Goal: Task Accomplishment & Management: Manage account settings

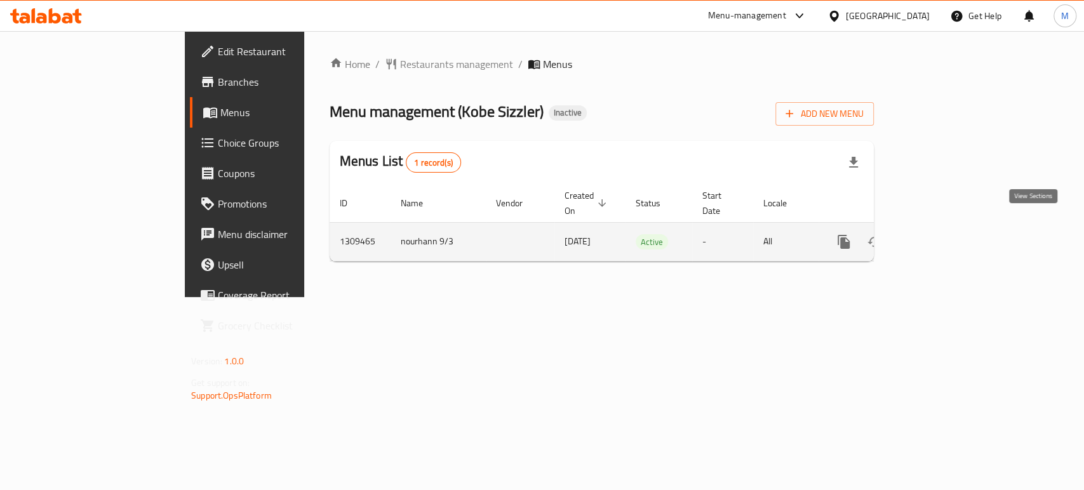
click at [943, 234] on icon "enhanced table" at bounding box center [935, 241] width 15 height 15
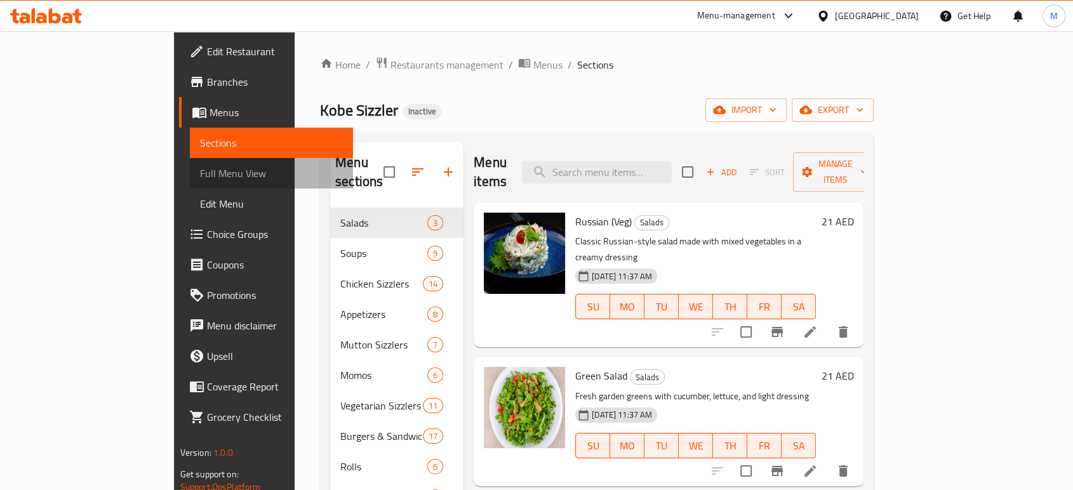
click at [200, 172] on span "Full Menu View" at bounding box center [271, 173] width 143 height 15
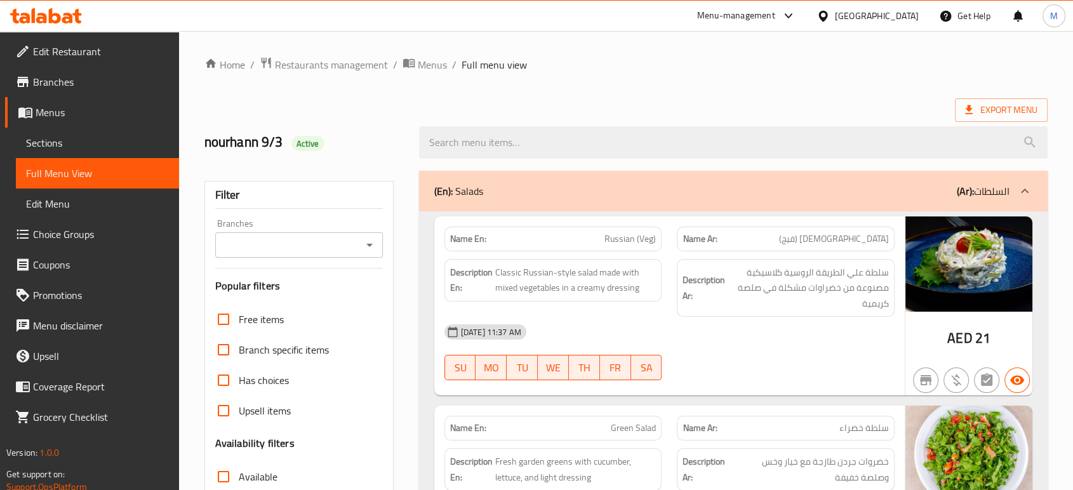
scroll to position [4627, 0]
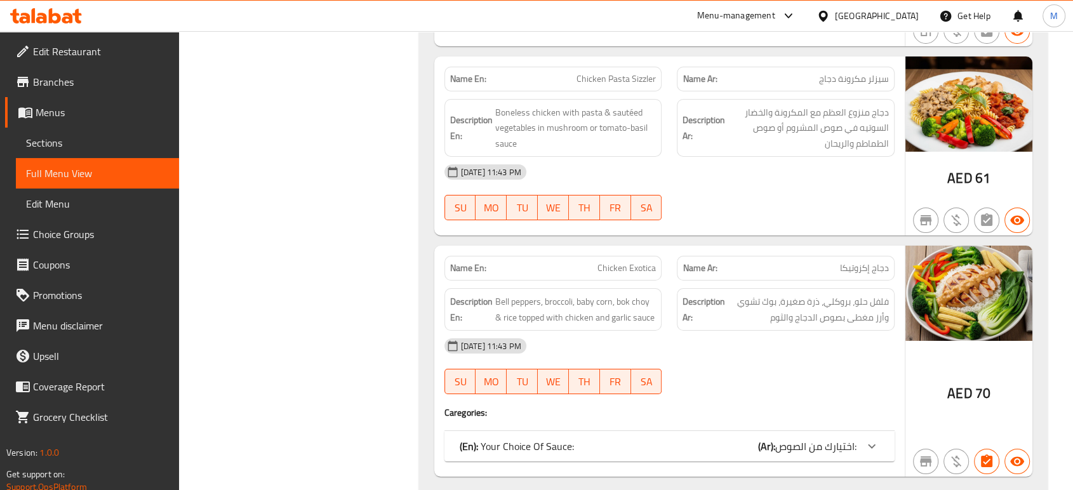
click at [704, 439] on div "(En): Your Choice Of Sauce: (Ar): اختيارك من الصوص:" at bounding box center [658, 446] width 397 height 15
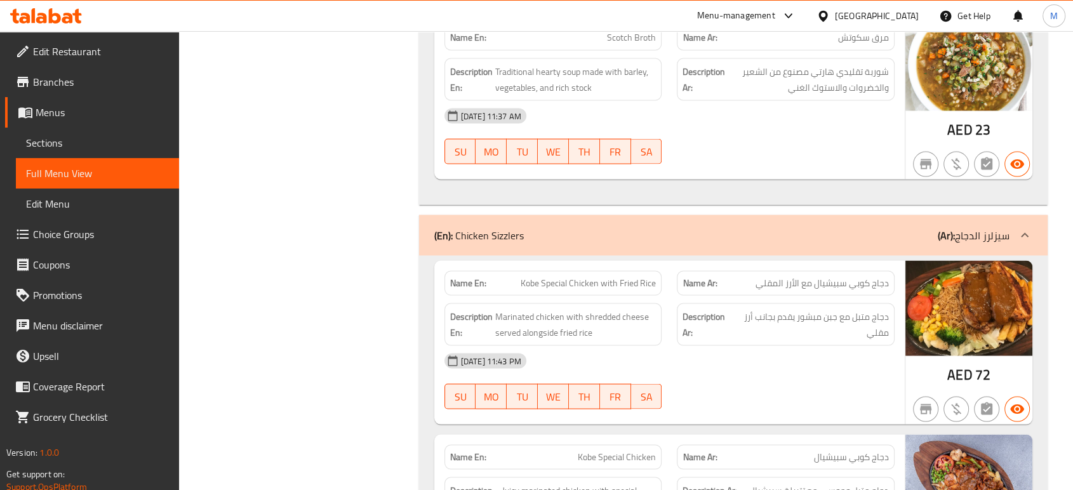
scroll to position [2341, 0]
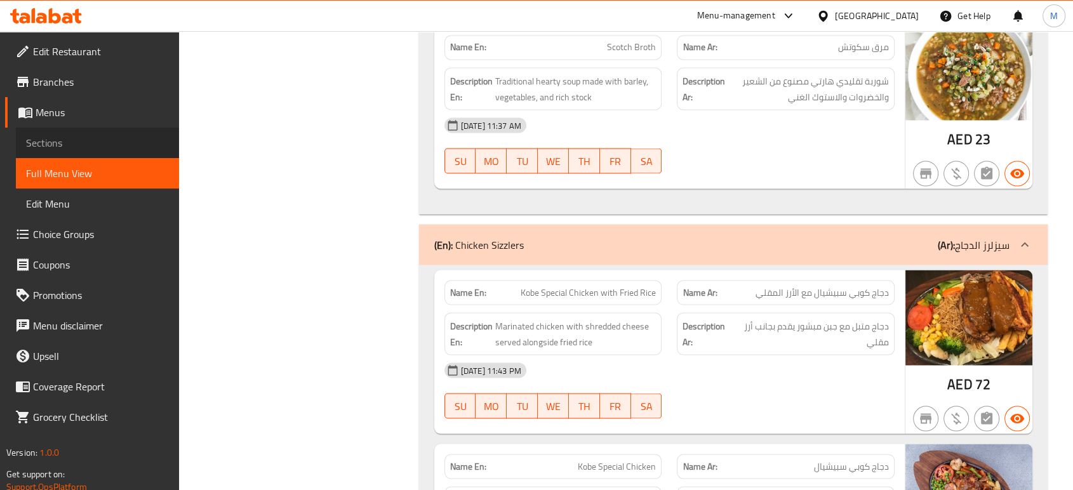
click at [66, 146] on span "Sections" at bounding box center [97, 142] width 143 height 15
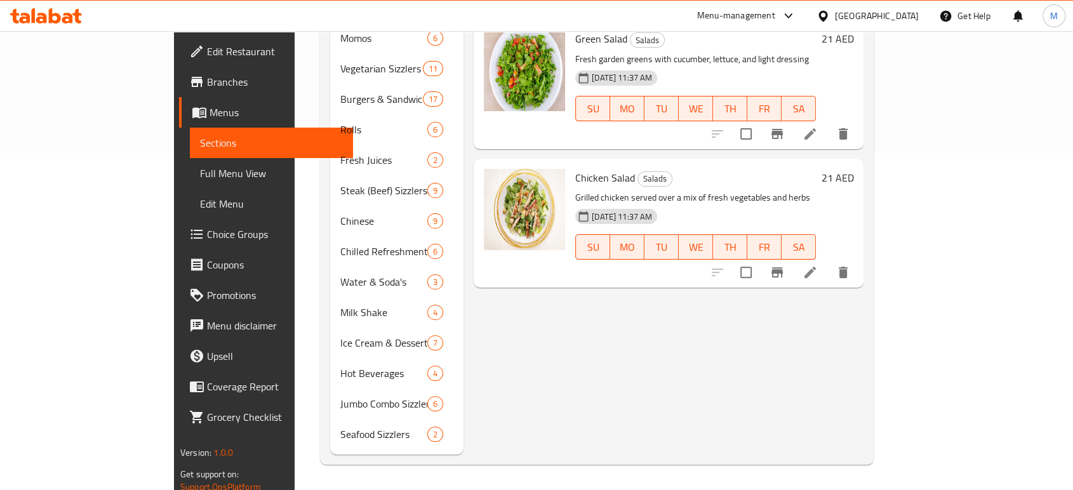
scroll to position [178, 0]
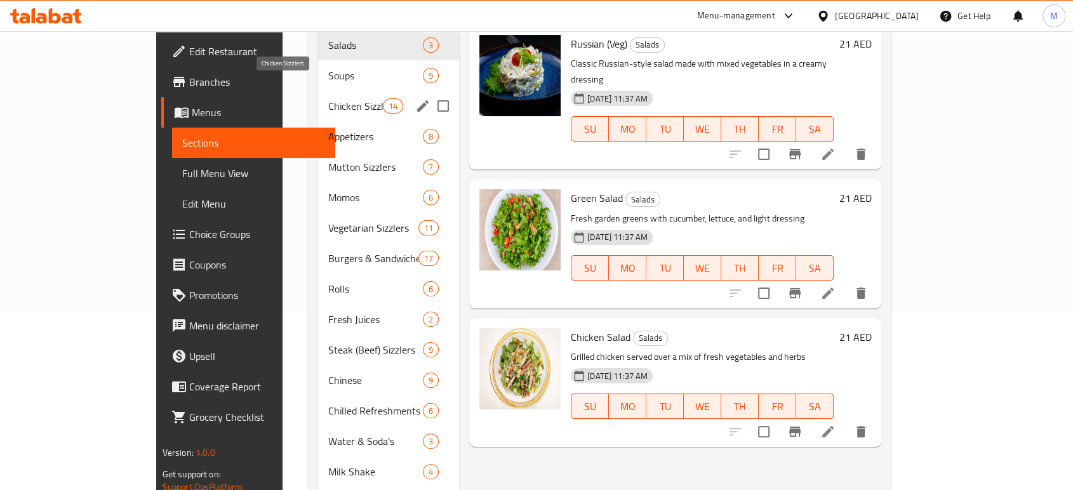
click at [328, 98] on span "Chicken Sizzlers" at bounding box center [355, 105] width 54 height 15
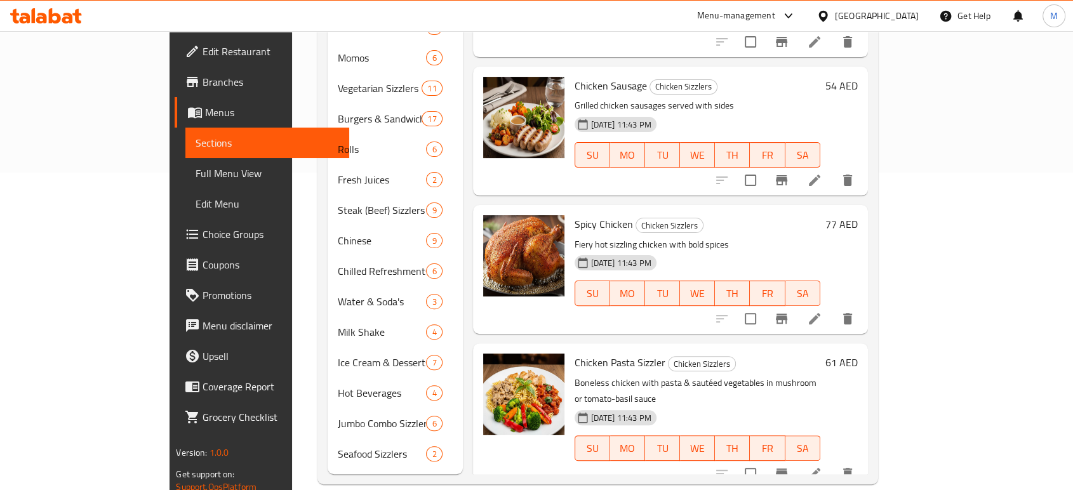
scroll to position [1343, 0]
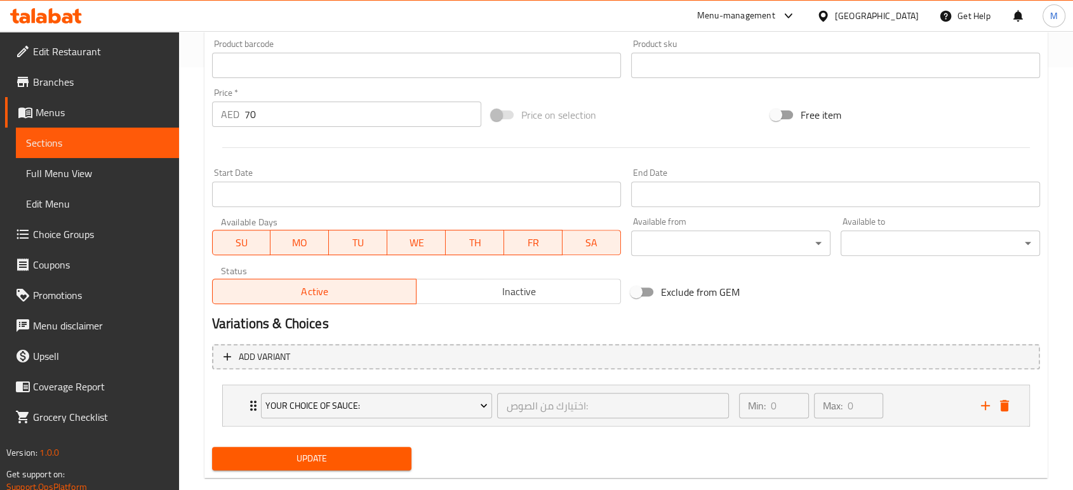
scroll to position [446, 0]
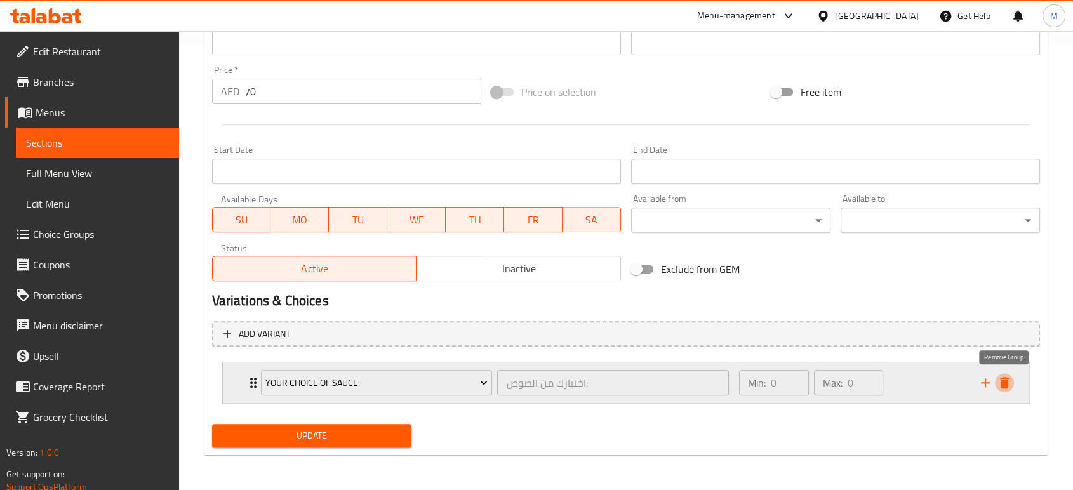
click at [1006, 383] on icon "delete" at bounding box center [1004, 382] width 9 height 11
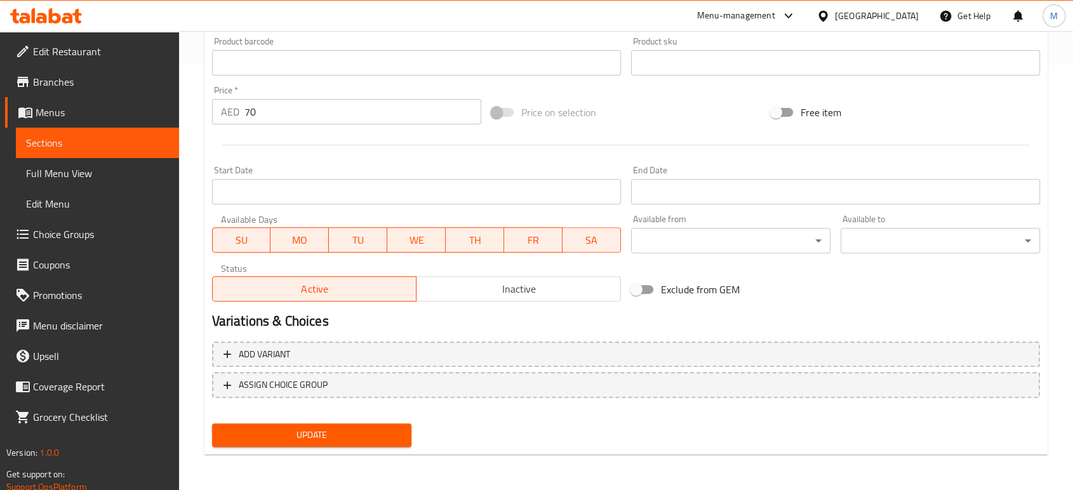
scroll to position [425, 0]
click at [391, 431] on span "Update" at bounding box center [311, 436] width 179 height 16
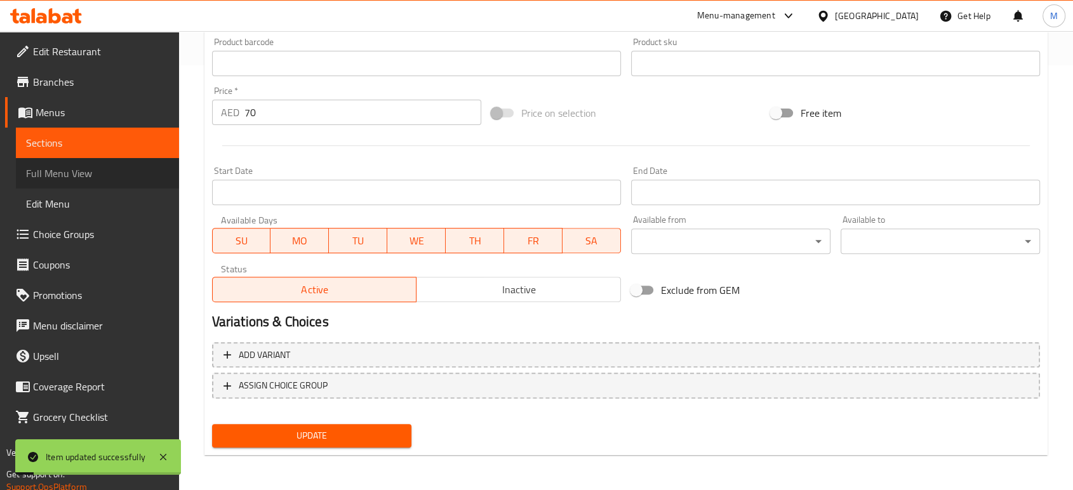
click at [70, 177] on span "Full Menu View" at bounding box center [97, 173] width 143 height 15
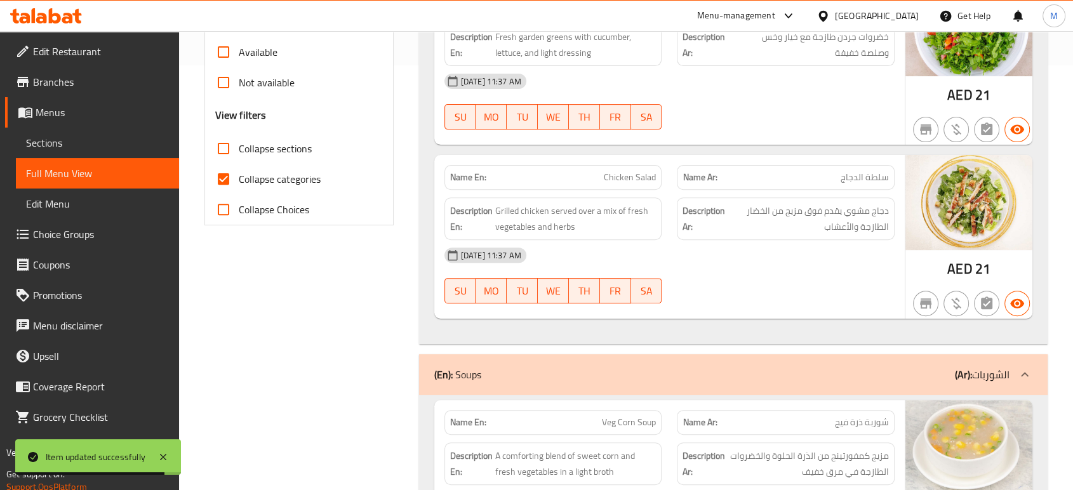
scroll to position [4627, 0]
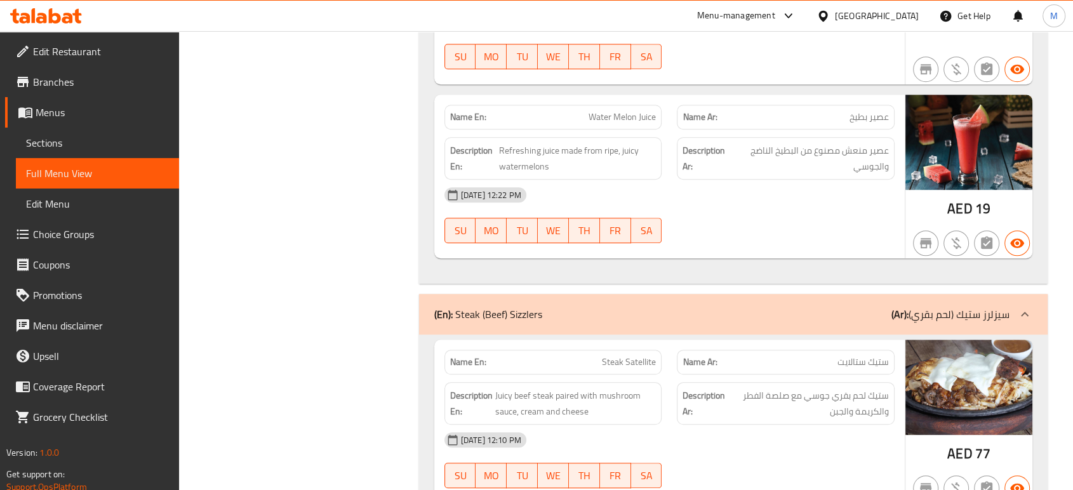
scroll to position [16202, 0]
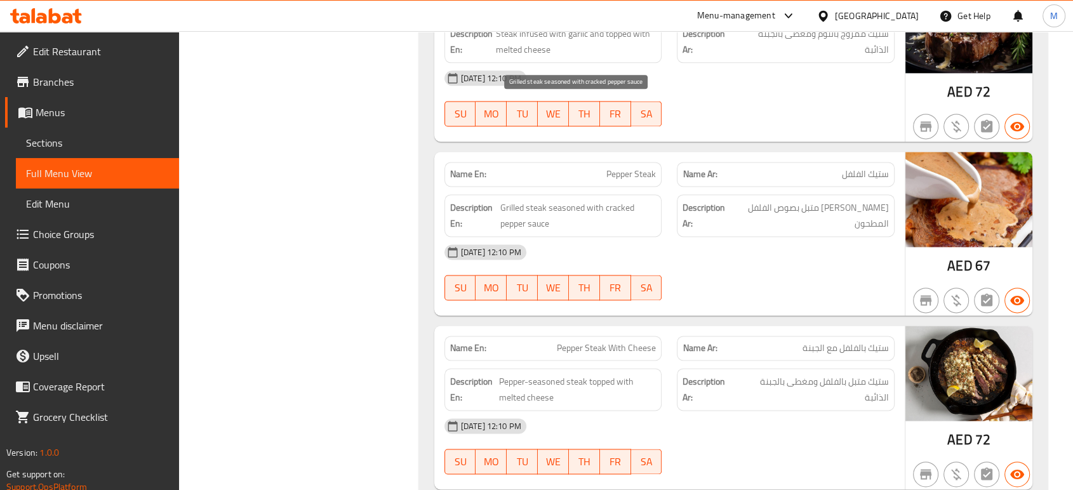
click at [549, 200] on span "Grilled steak seasoned with cracked pepper sauce" at bounding box center [578, 215] width 156 height 31
copy span "Grilled steak seasoned with cracked pepper sauce"
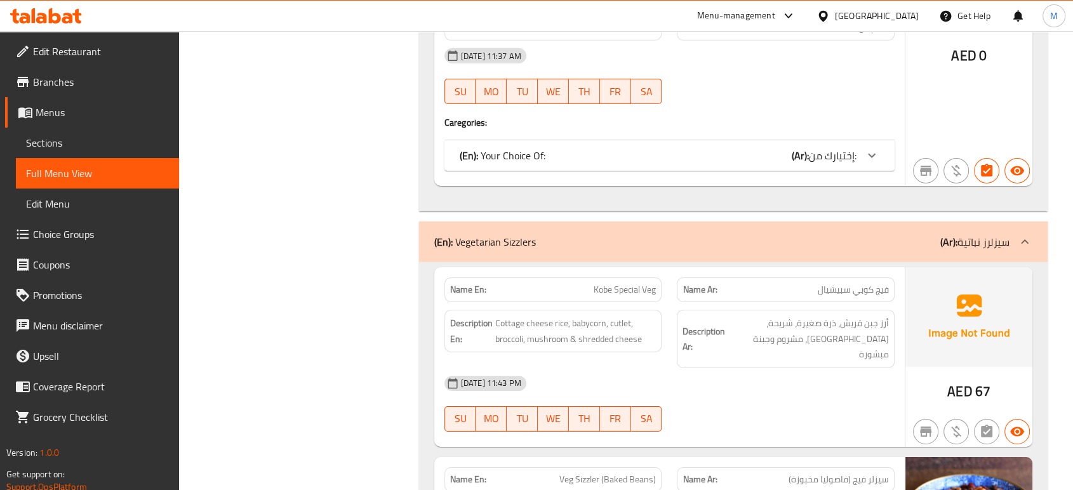
scroll to position [18999, 0]
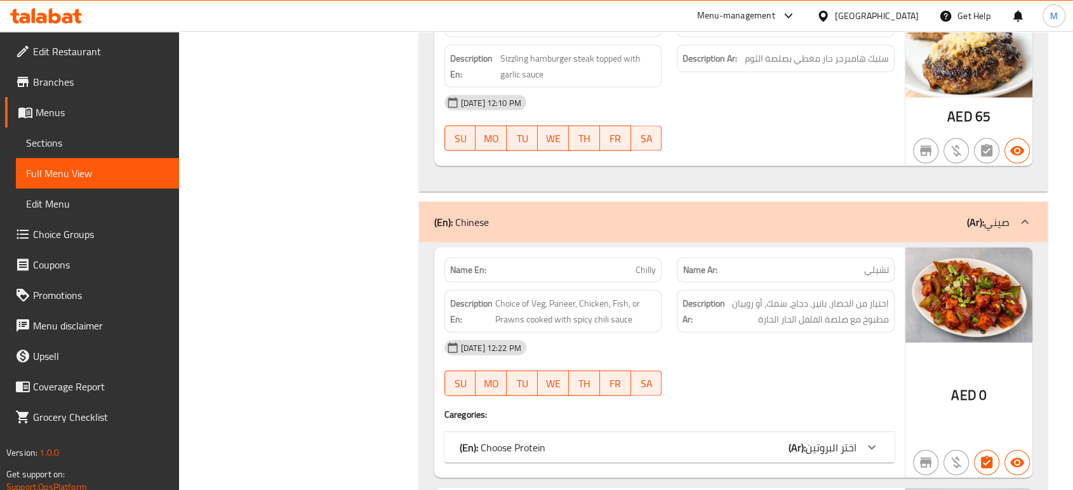
scroll to position [17231, 0]
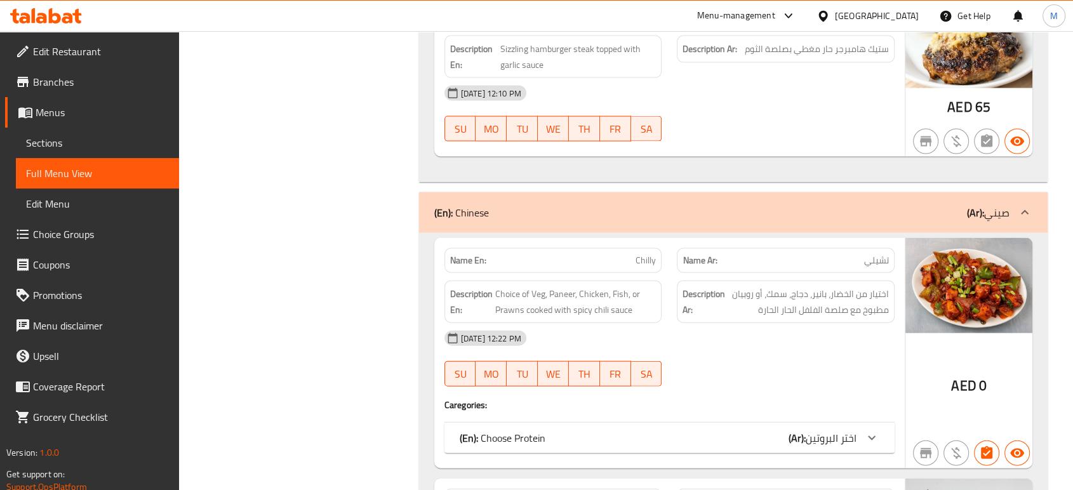
click at [832, 429] on span "اختر البروتين" at bounding box center [831, 438] width 51 height 19
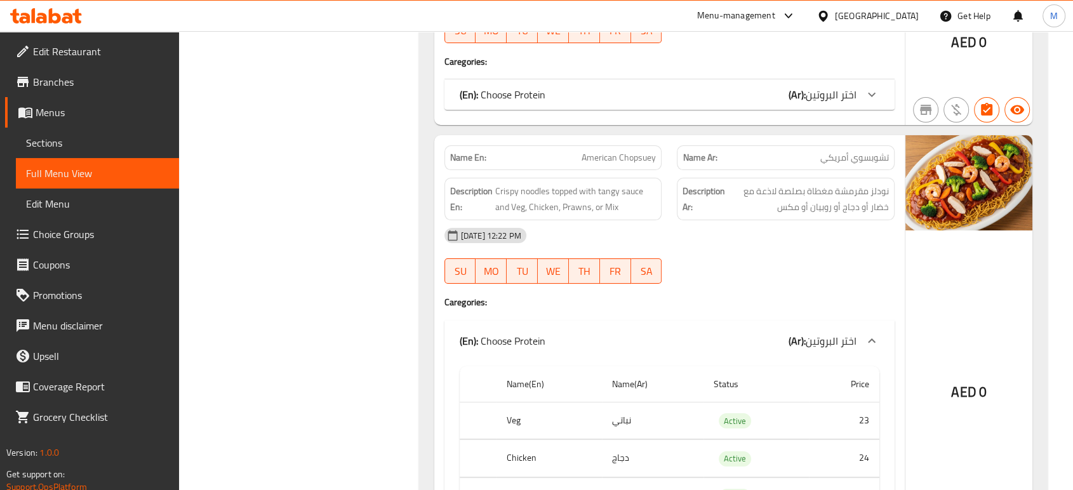
scroll to position [19423, 0]
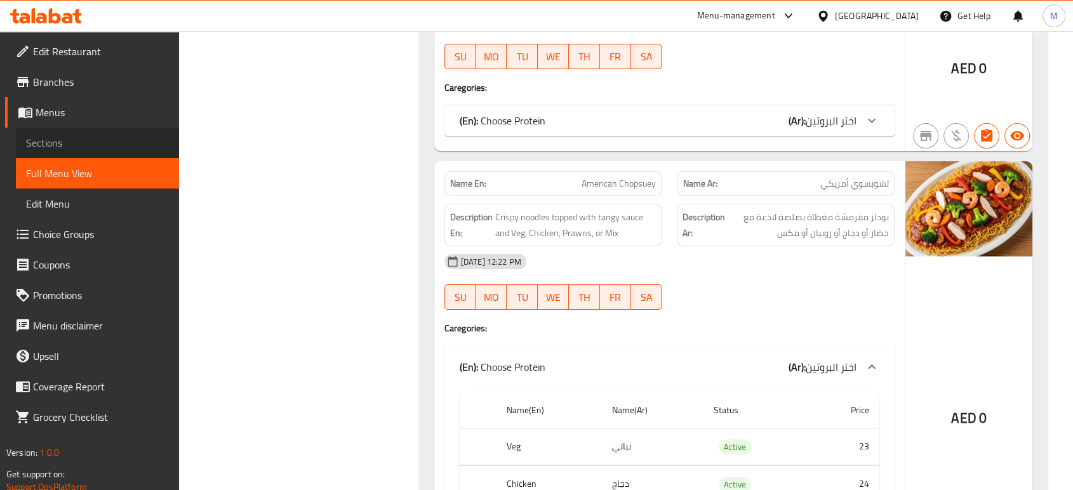
click at [44, 146] on span "Sections" at bounding box center [97, 142] width 143 height 15
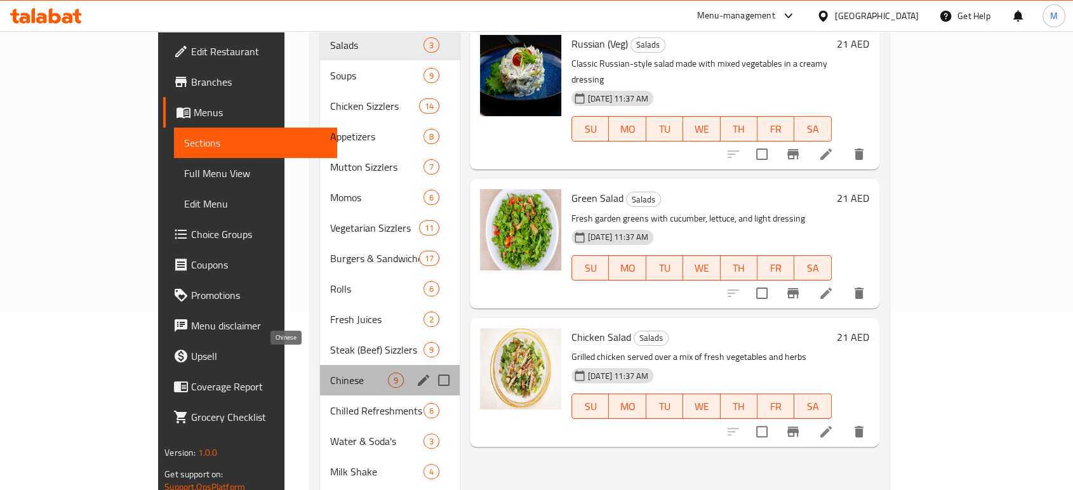
click at [330, 373] on span "Chinese" at bounding box center [359, 380] width 58 height 15
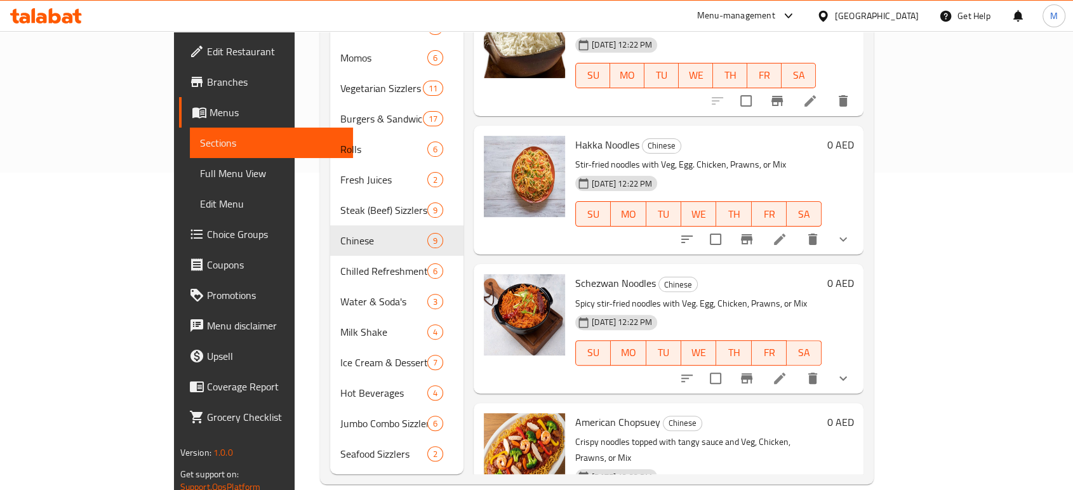
scroll to position [650, 0]
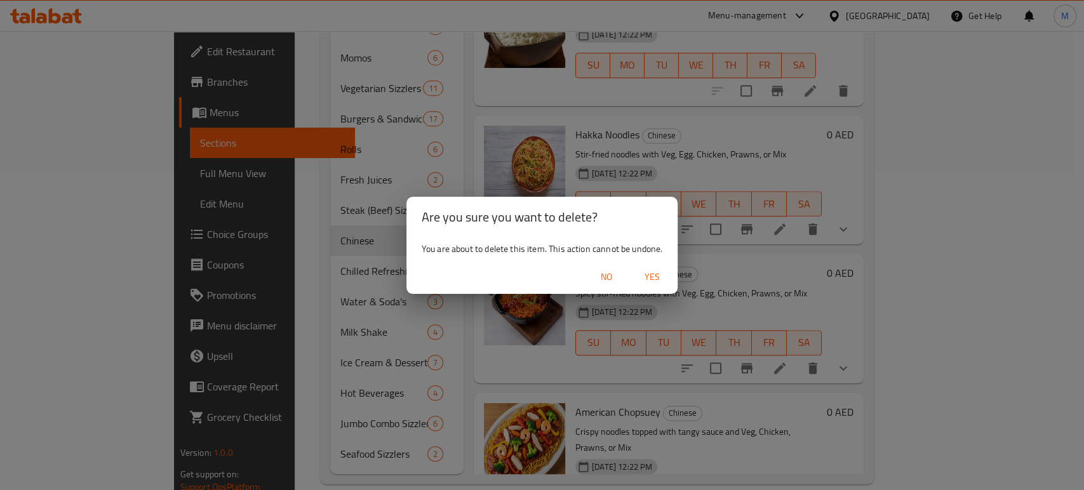
click at [650, 276] on span "Yes" at bounding box center [652, 277] width 30 height 16
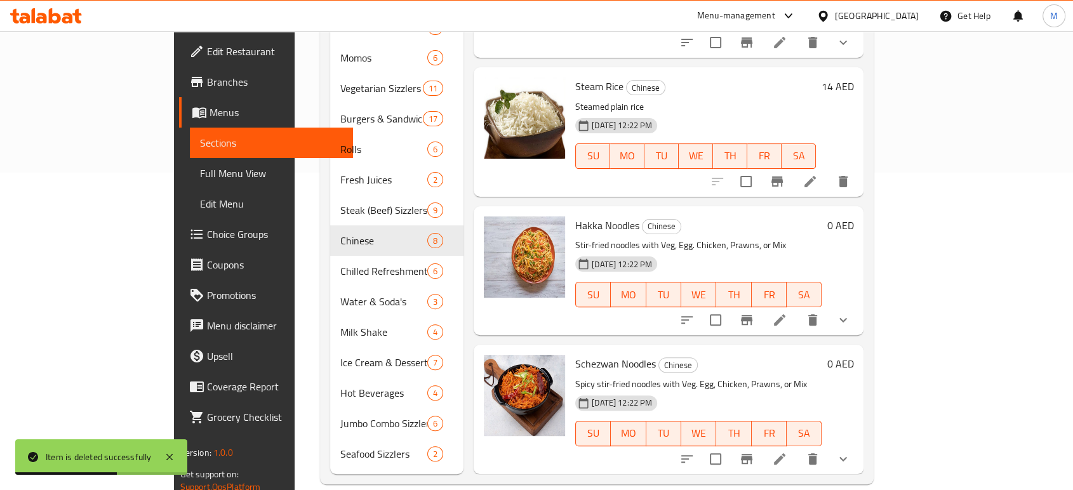
scroll to position [511, 0]
